Goal: Task Accomplishment & Management: Manage account settings

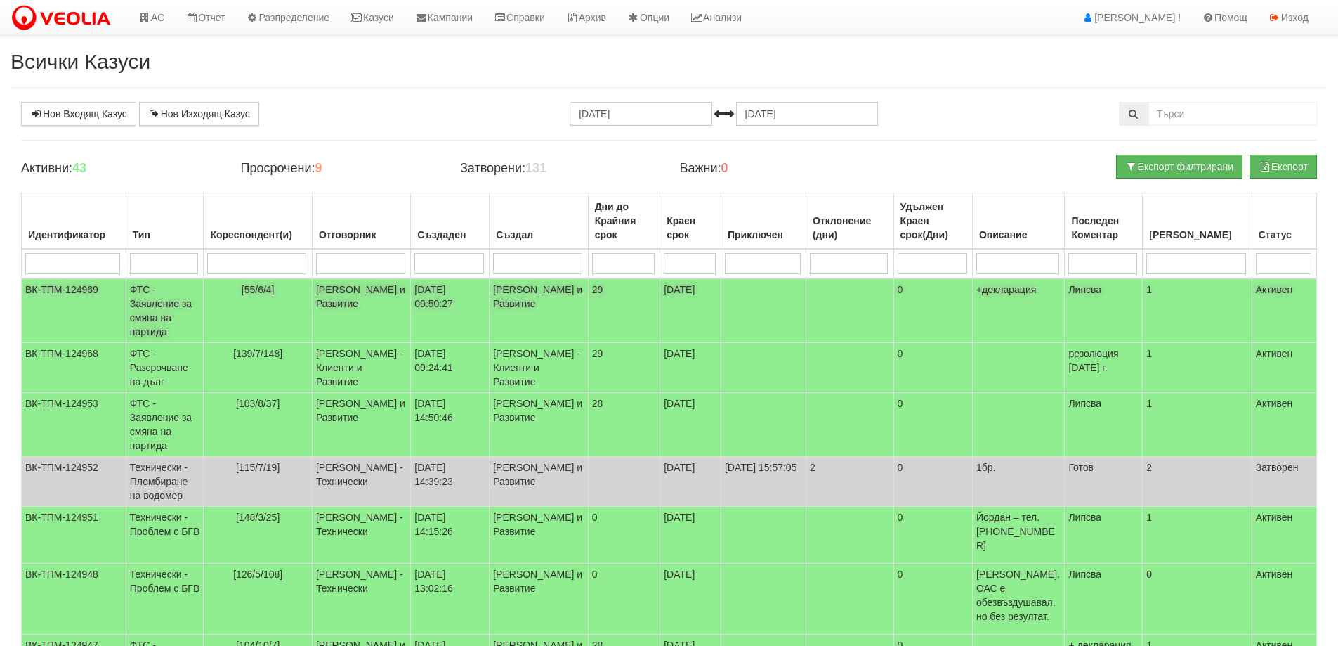
click at [377, 318] on td "[PERSON_NAME] и Развитие" at bounding box center [361, 310] width 98 height 65
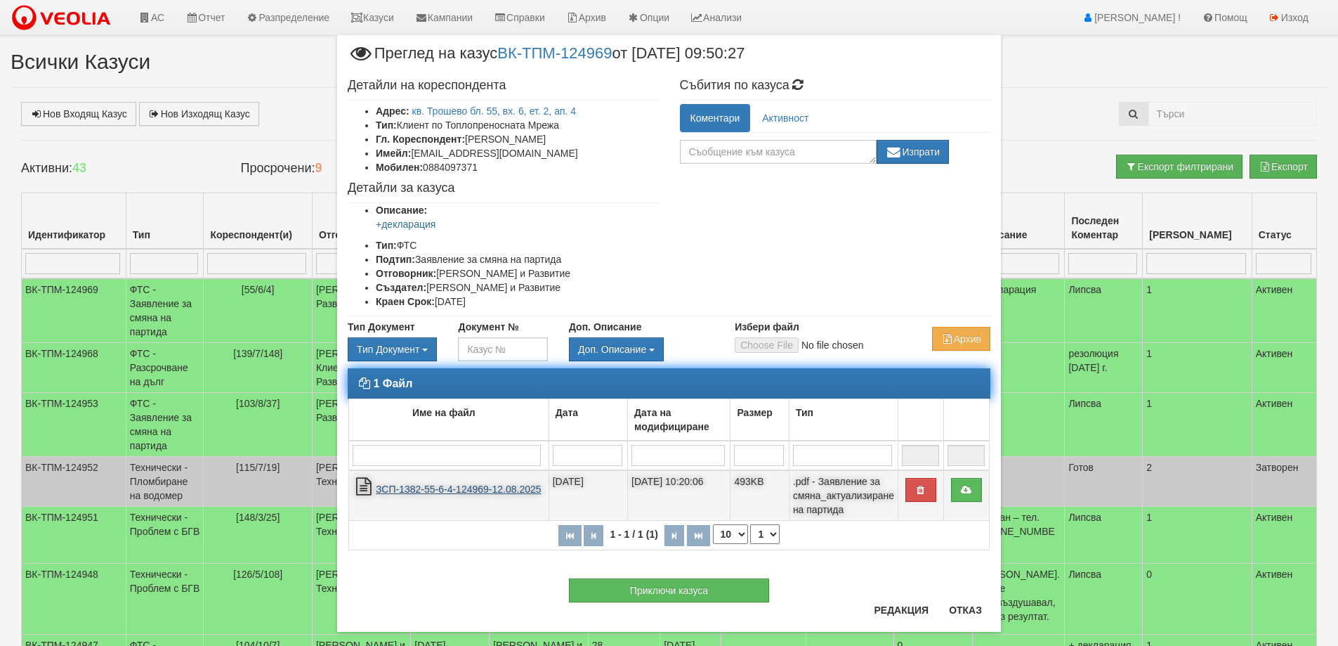
click at [432, 486] on link "ЗСП-1382-55-6-4-124969-12.08.2025" at bounding box center [459, 488] width 166 height 11
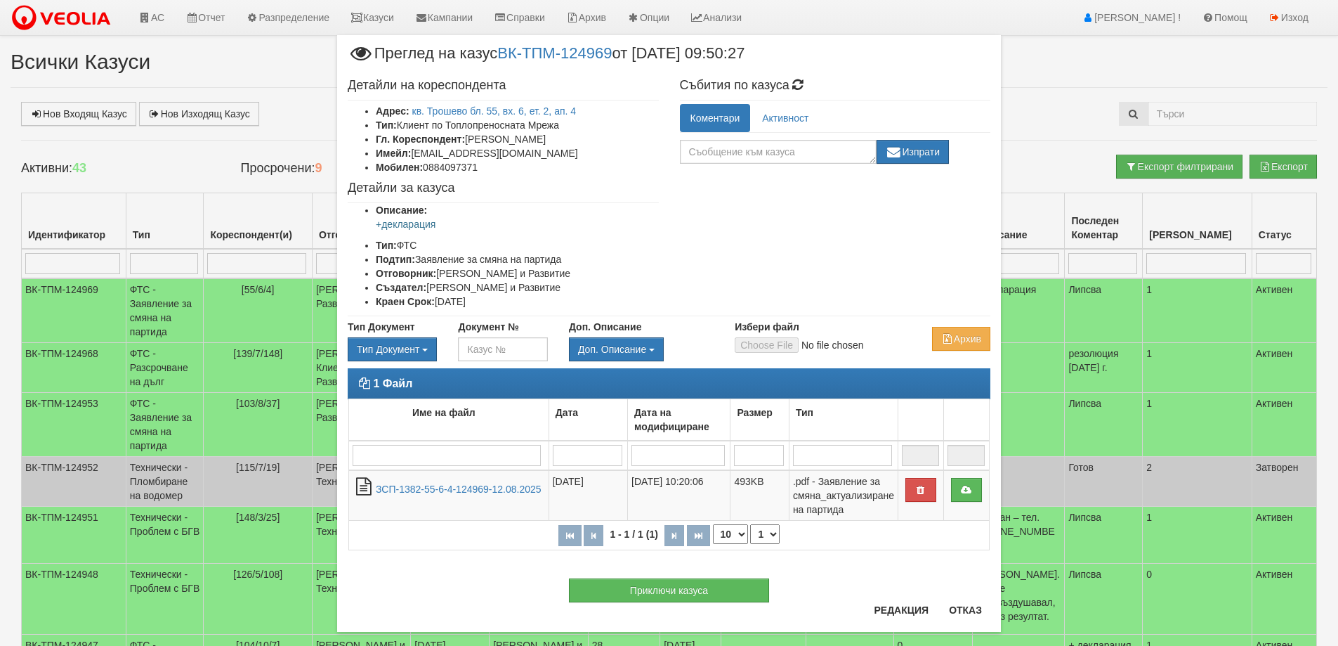
click at [963, 601] on div "Приключи казуса" at bounding box center [669, 583] width 664 height 38
click at [965, 608] on button "Отказ" at bounding box center [966, 610] width 50 height 22
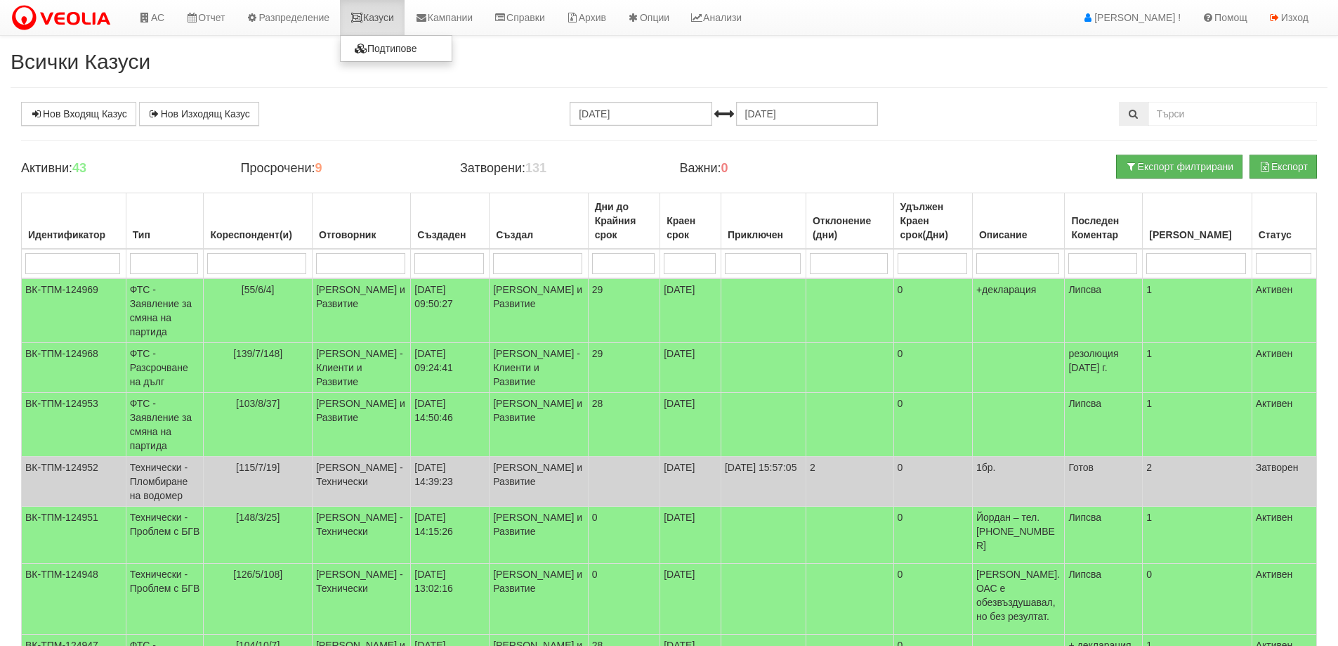
click at [363, 13] on icon at bounding box center [357, 18] width 13 height 10
click at [358, 310] on td "[PERSON_NAME] и Развитие" at bounding box center [361, 310] width 98 height 65
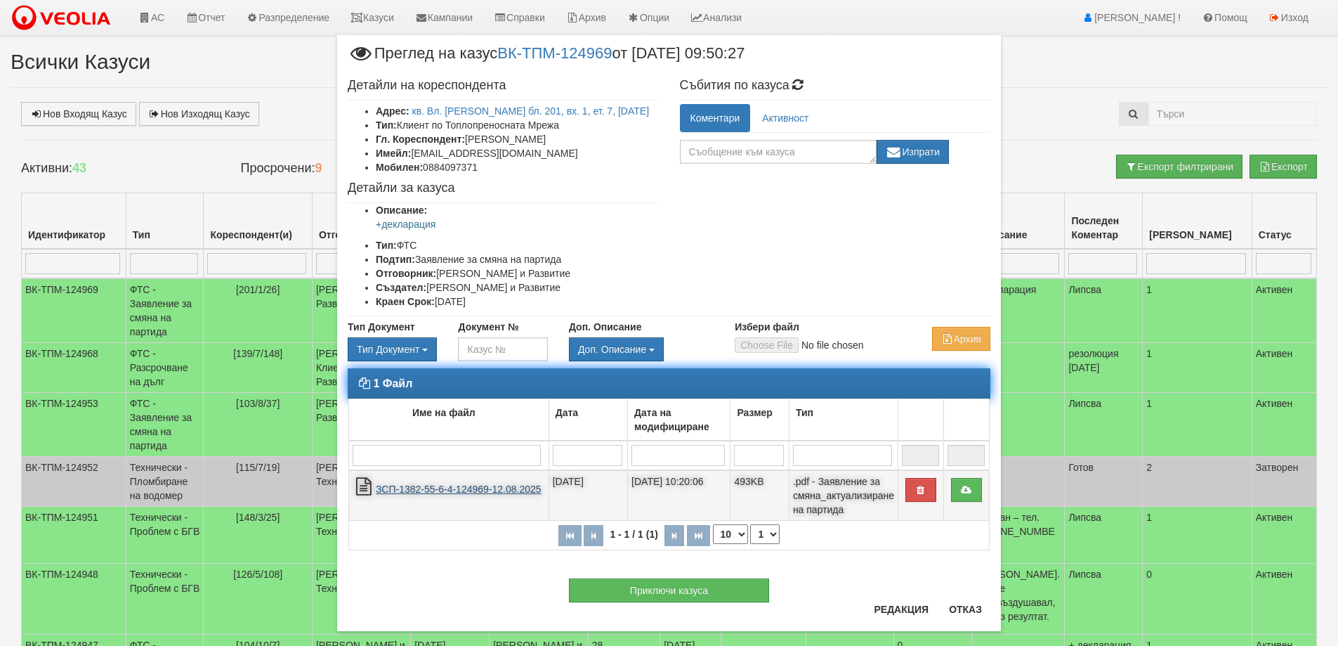
click at [430, 486] on link "ЗСП-1382-55-6-4-124969-12.08.2025" at bounding box center [459, 488] width 166 height 11
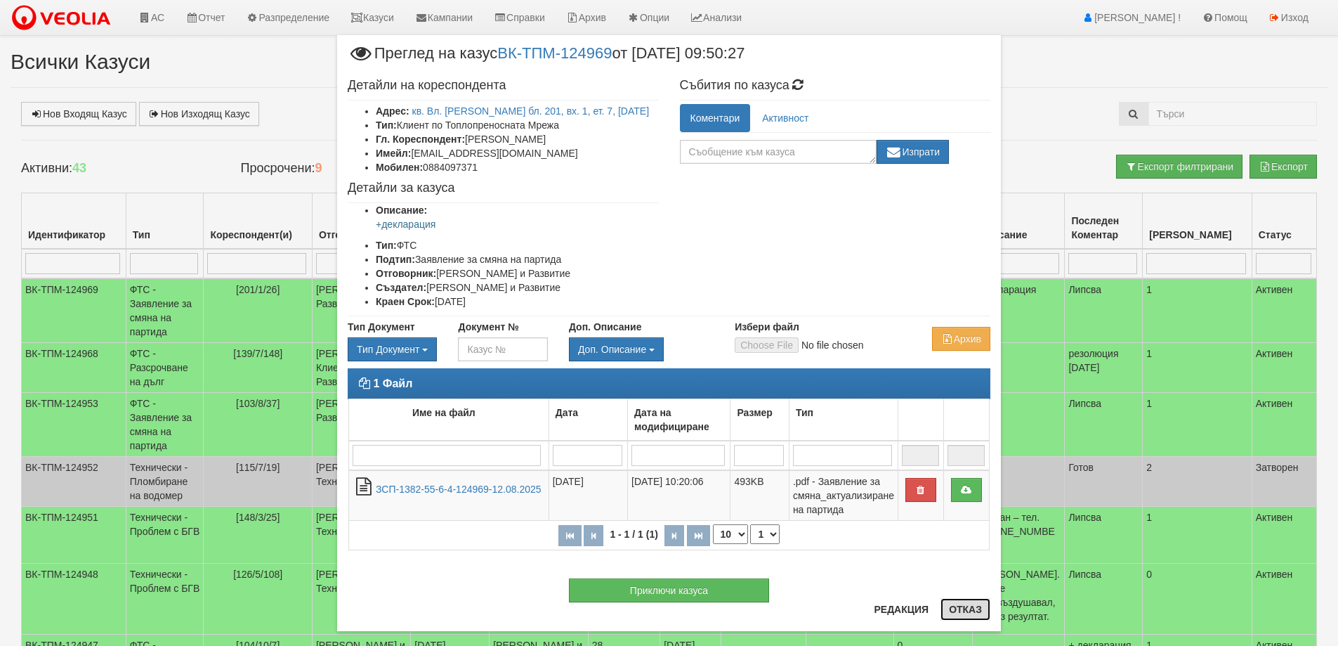
click at [949, 606] on button "Отказ" at bounding box center [966, 609] width 50 height 22
